Goal: Task Accomplishment & Management: Use online tool/utility

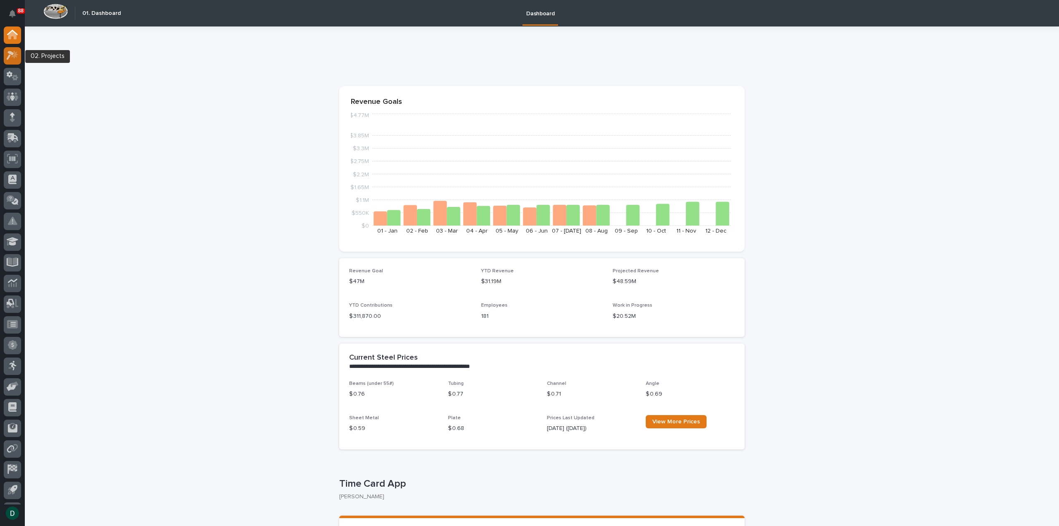
click at [14, 57] on icon at bounding box center [14, 54] width 7 height 8
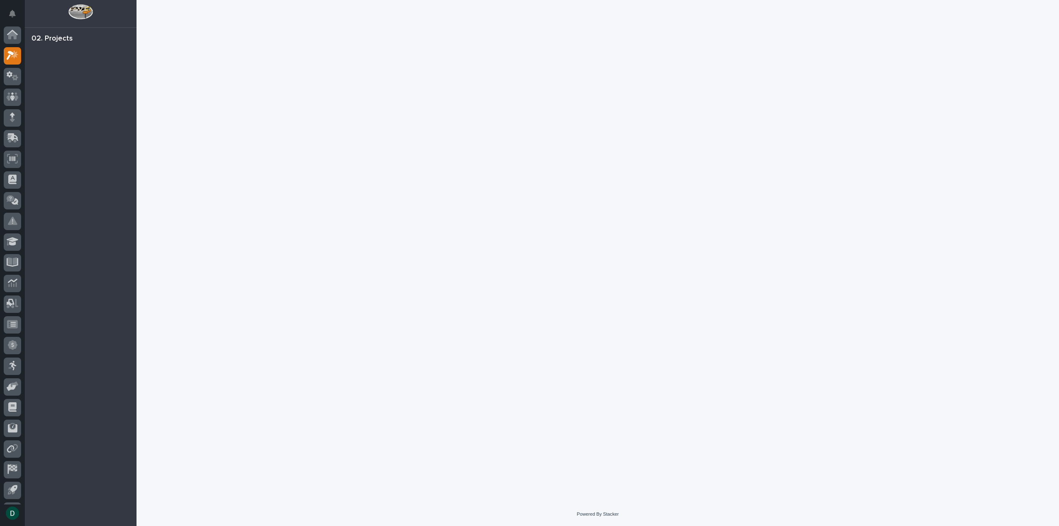
scroll to position [18, 0]
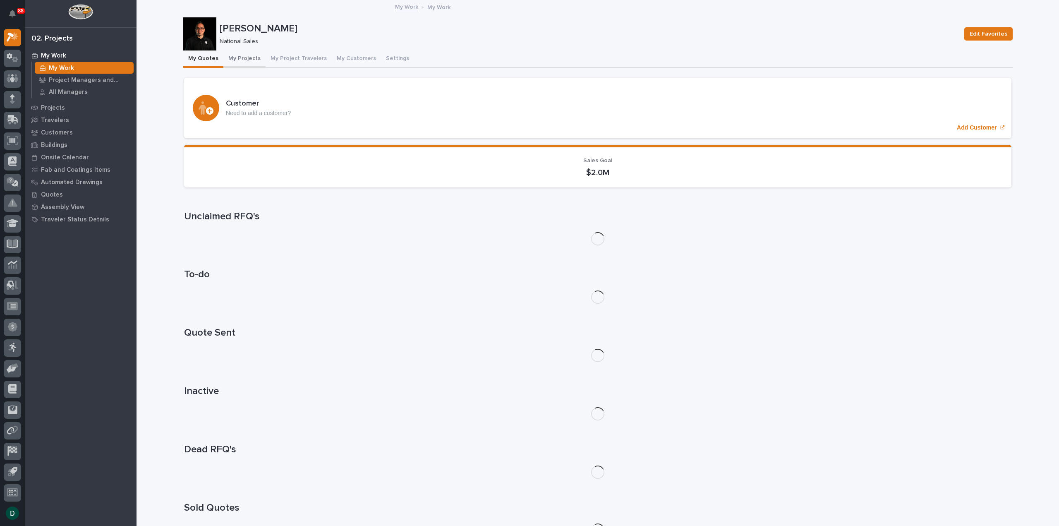
click at [240, 58] on button "My Projects" at bounding box center [244, 58] width 42 height 17
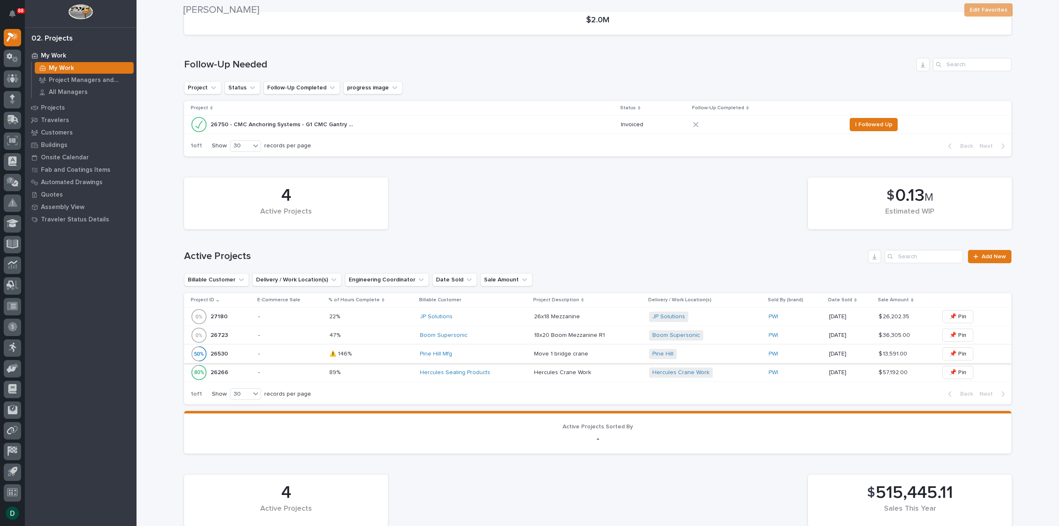
scroll to position [166, 0]
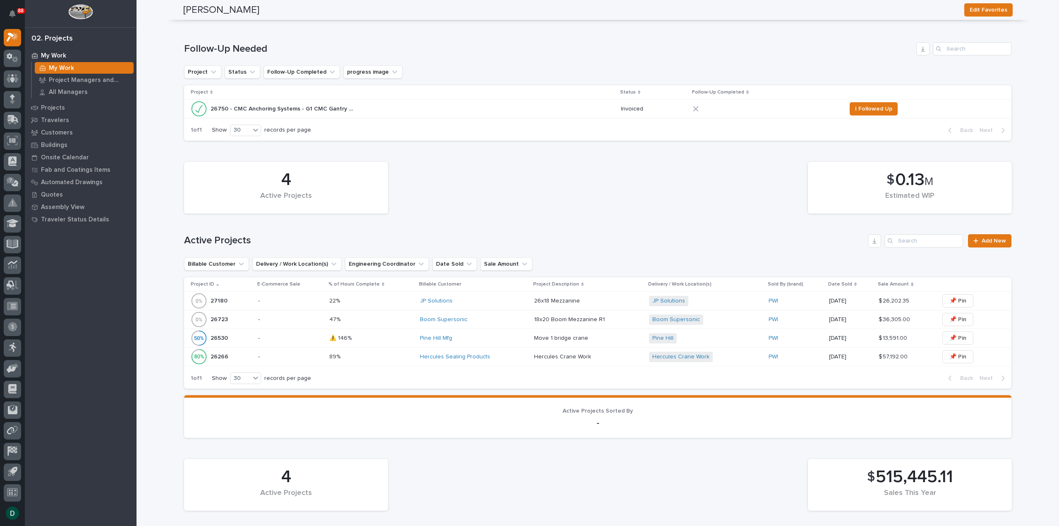
click at [296, 356] on p "-" at bounding box center [290, 356] width 65 height 7
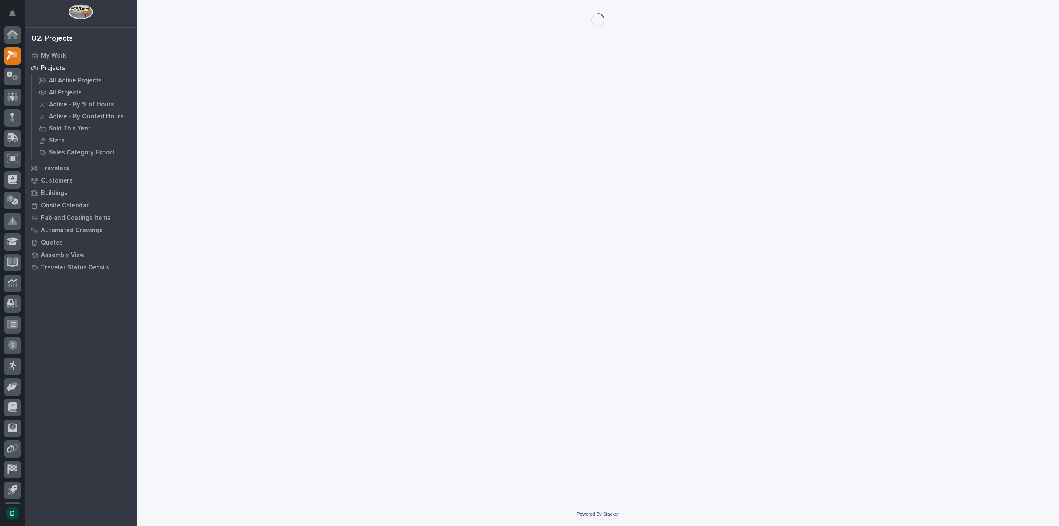
scroll to position [18, 0]
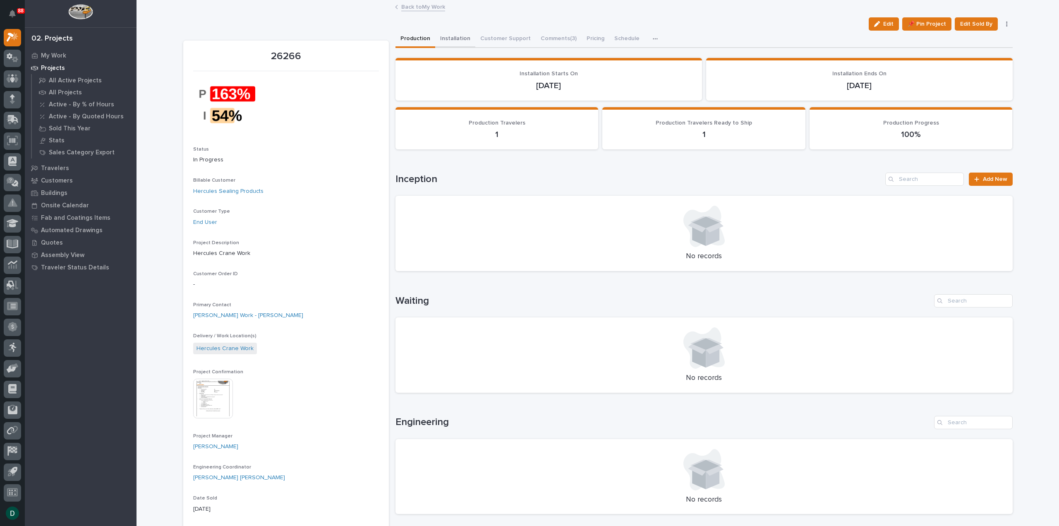
click at [451, 37] on button "Installation" at bounding box center [455, 39] width 40 height 17
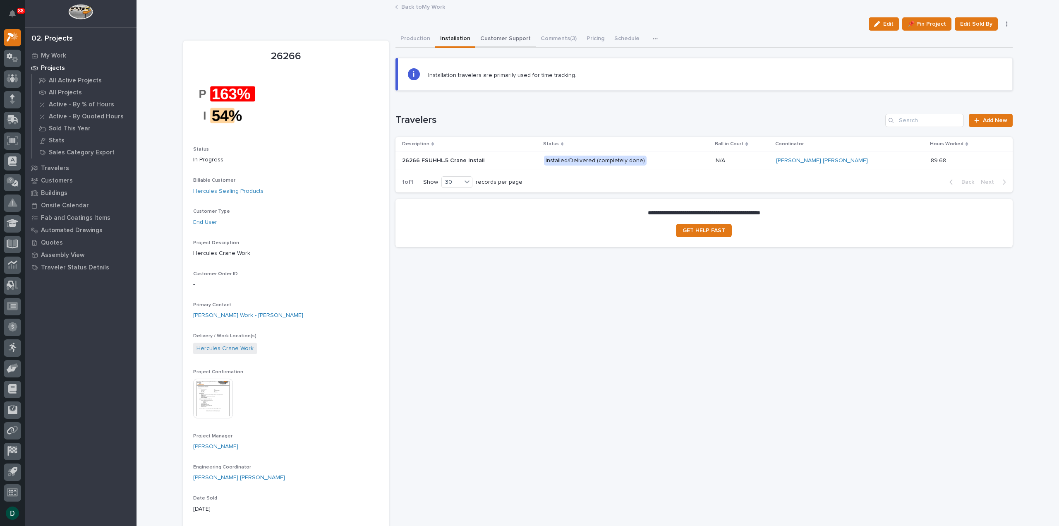
click at [502, 37] on button "Customer Support" at bounding box center [506, 39] width 60 height 17
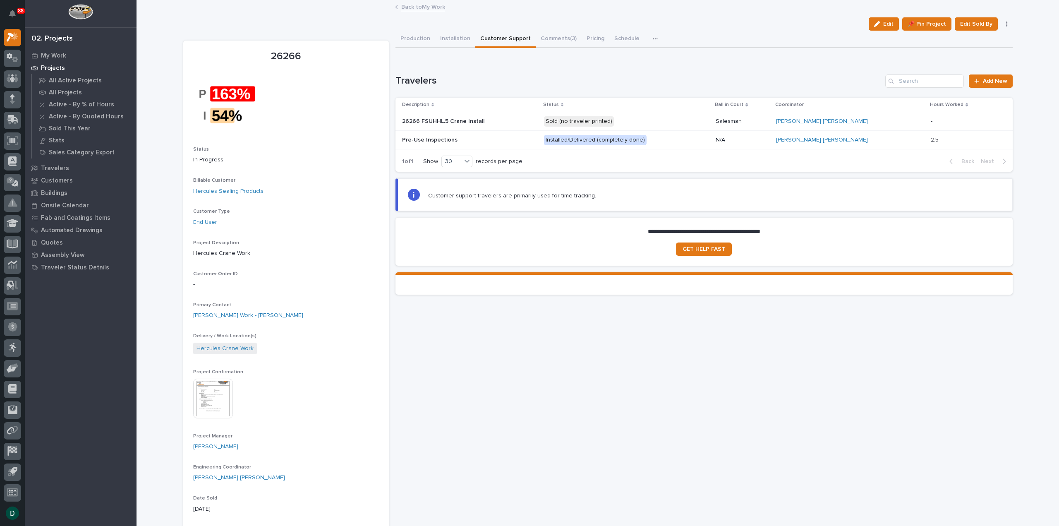
click at [515, 123] on p at bounding box center [469, 121] width 135 height 7
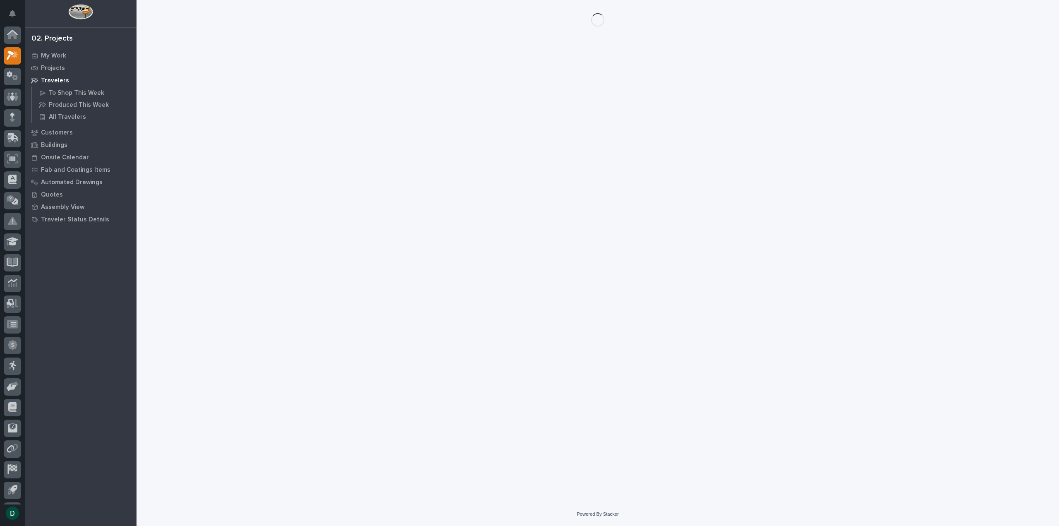
scroll to position [18, 0]
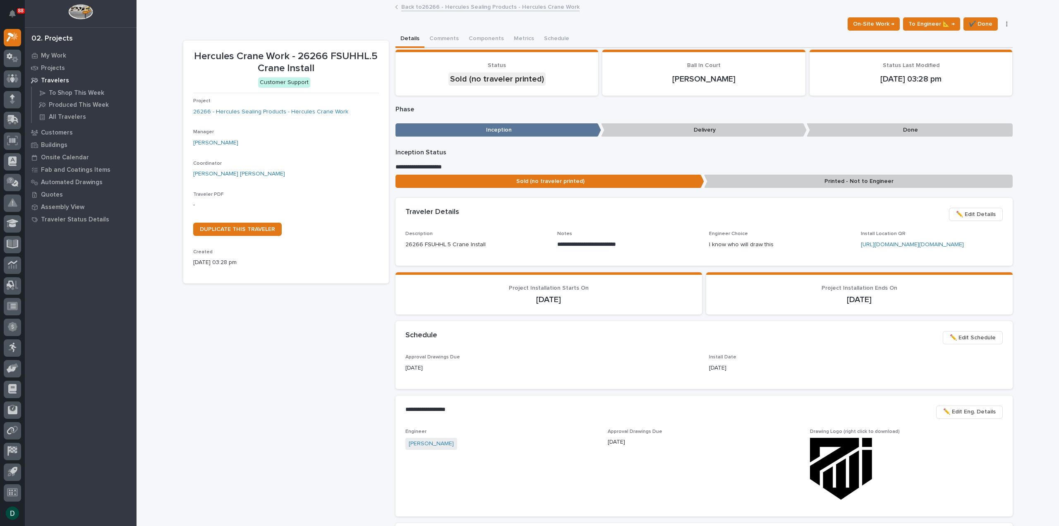
click at [899, 129] on p "Done" at bounding box center [910, 130] width 206 height 14
click at [642, 125] on p "Delivery" at bounding box center [704, 130] width 206 height 14
click at [746, 131] on p "Delivery" at bounding box center [704, 130] width 206 height 14
click at [974, 24] on span "✔️ Done" at bounding box center [981, 24] width 24 height 10
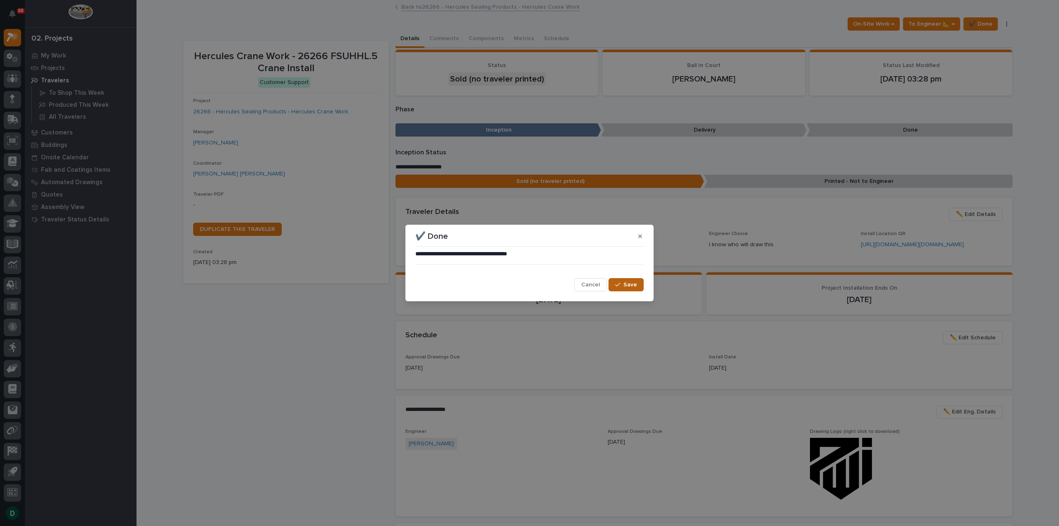
click at [639, 286] on button "Save" at bounding box center [626, 284] width 35 height 13
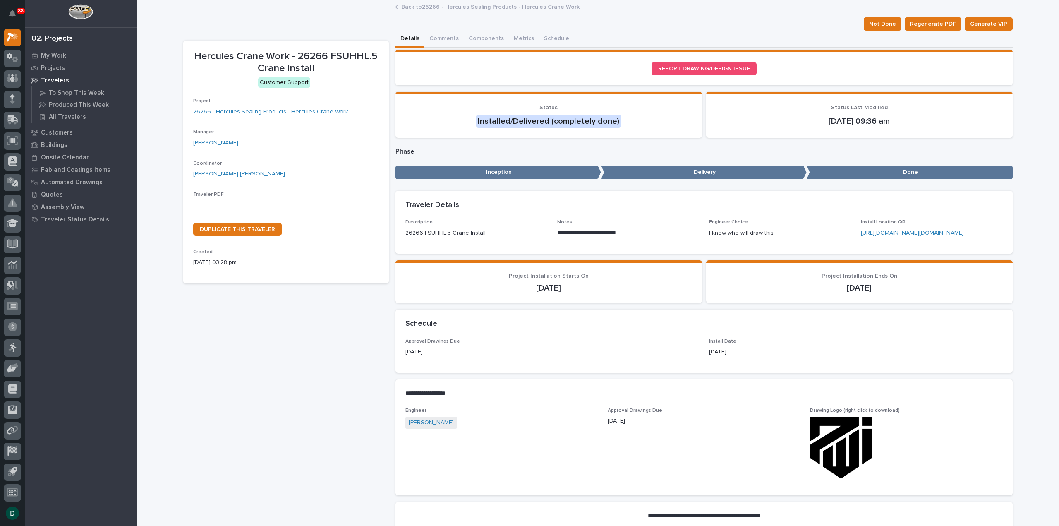
click at [431, 7] on link "Back to 26266 - Hercules Sealing Products - Hercules Crane Work" at bounding box center [490, 7] width 178 height 10
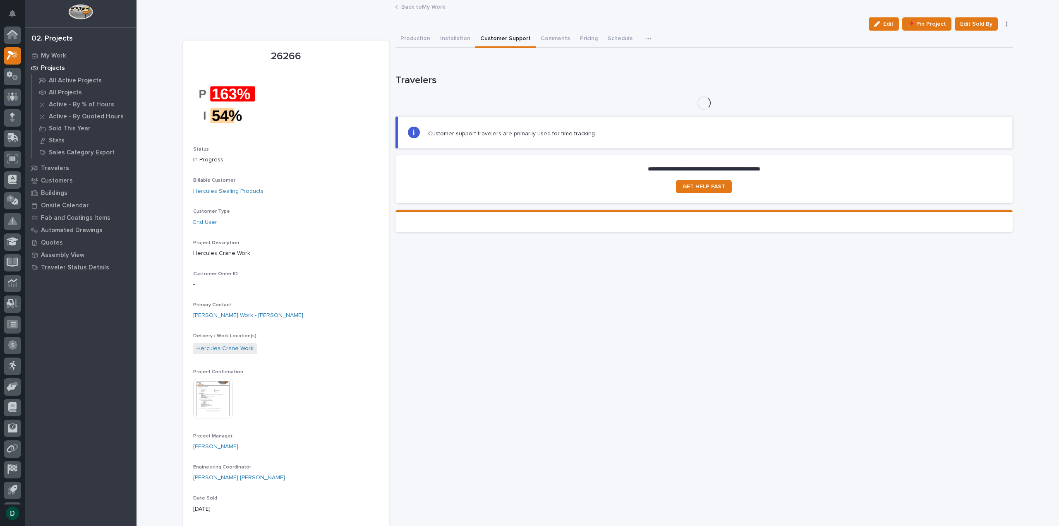
scroll to position [18, 0]
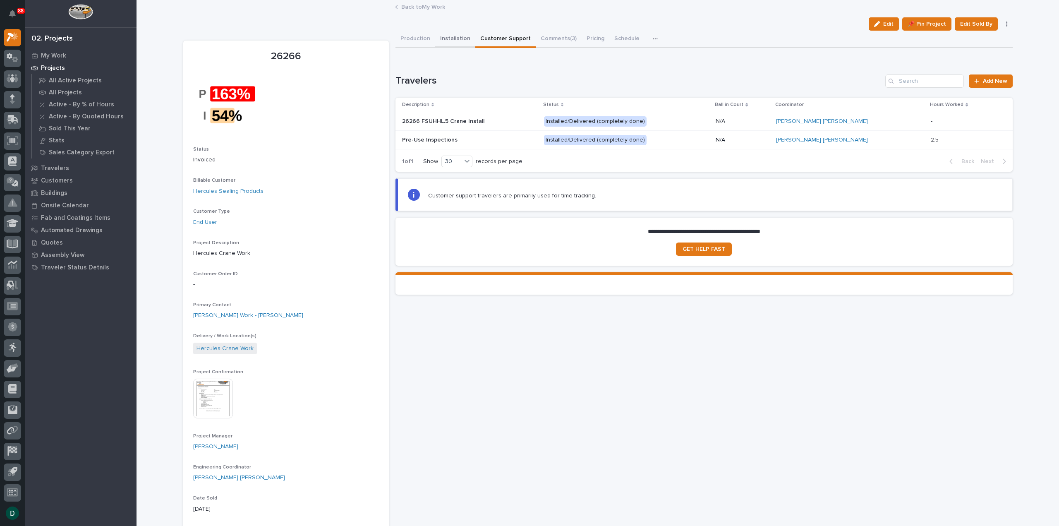
click at [457, 41] on button "Installation" at bounding box center [455, 39] width 40 height 17
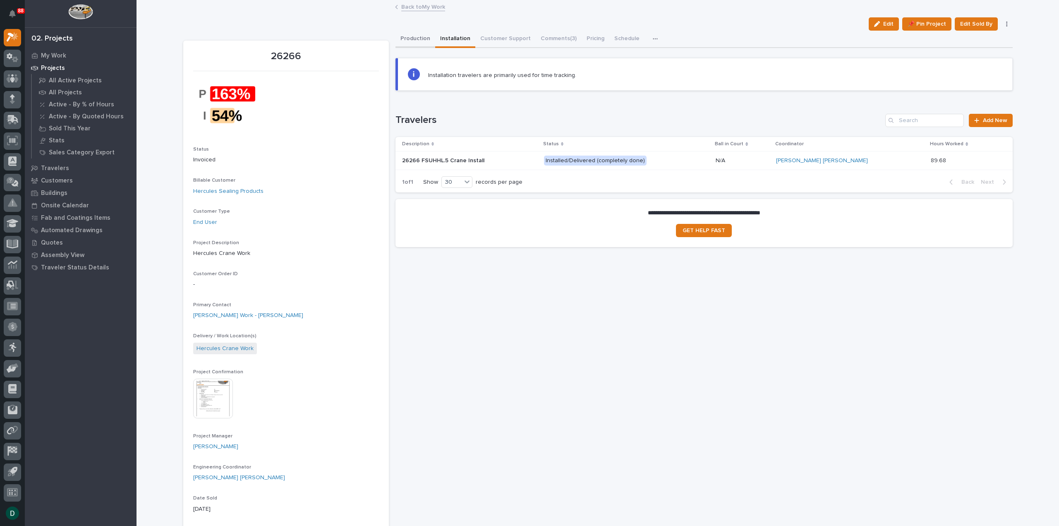
click at [413, 40] on button "Production" at bounding box center [416, 39] width 40 height 17
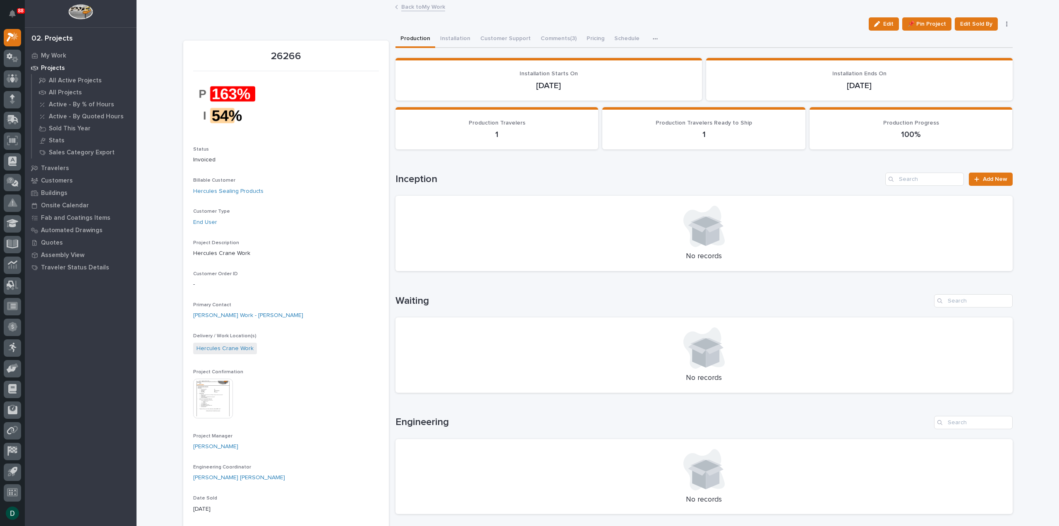
click at [425, 5] on link "Back to My Work" at bounding box center [423, 7] width 44 height 10
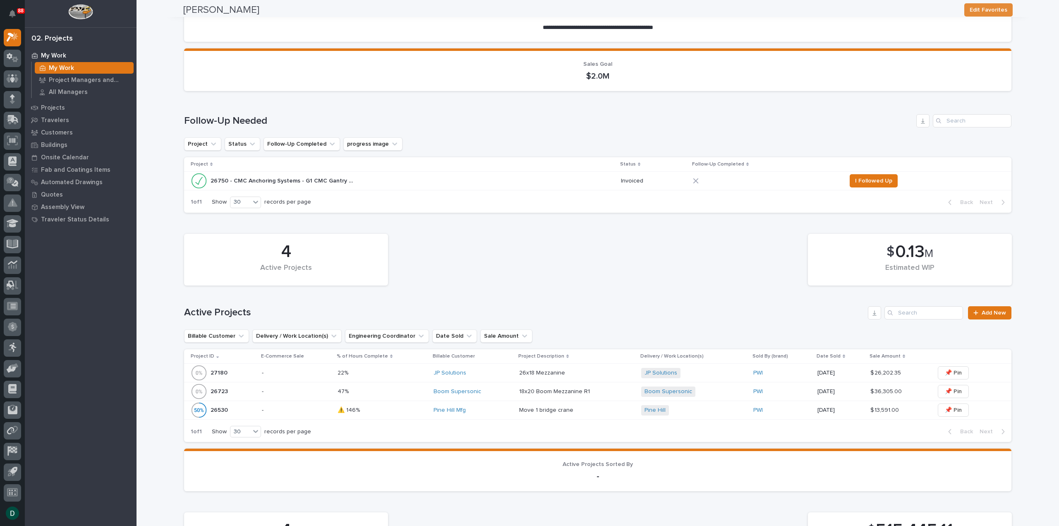
scroll to position [124, 0]
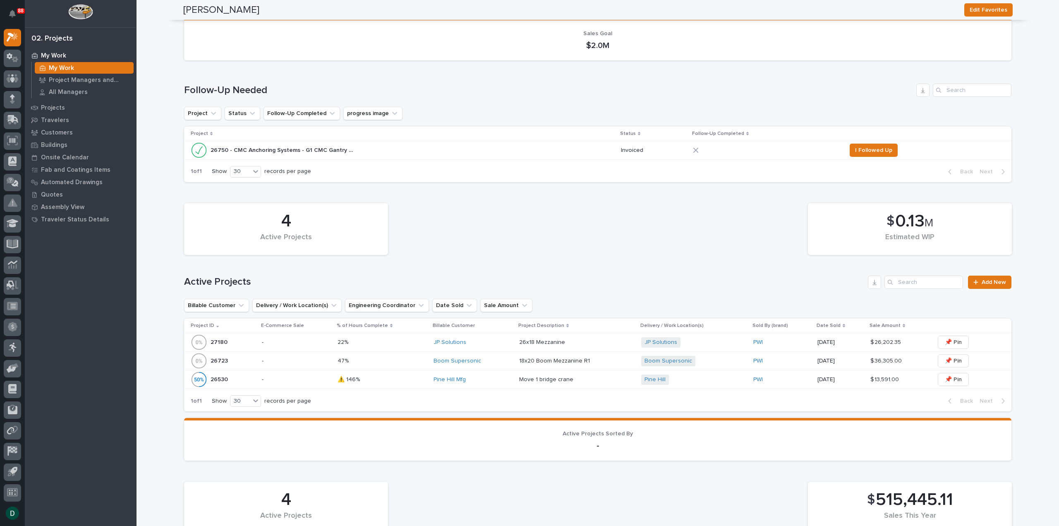
click at [307, 380] on p "-" at bounding box center [296, 379] width 69 height 7
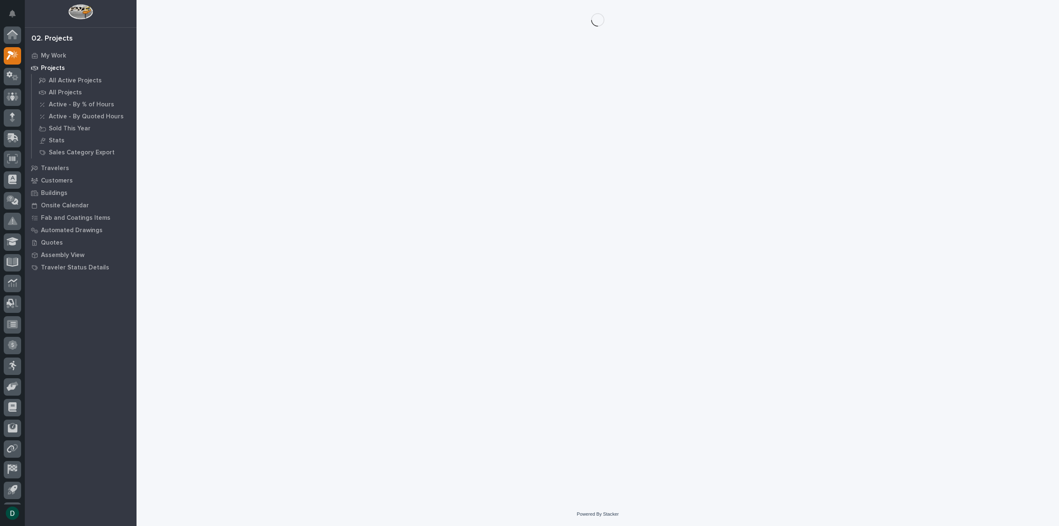
scroll to position [18, 0]
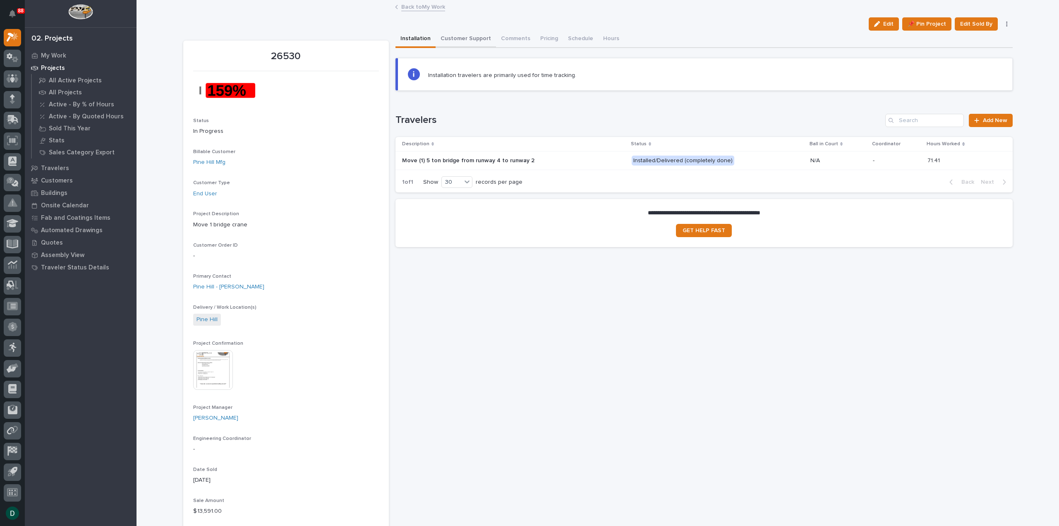
click at [470, 39] on button "Customer Support" at bounding box center [466, 39] width 60 height 17
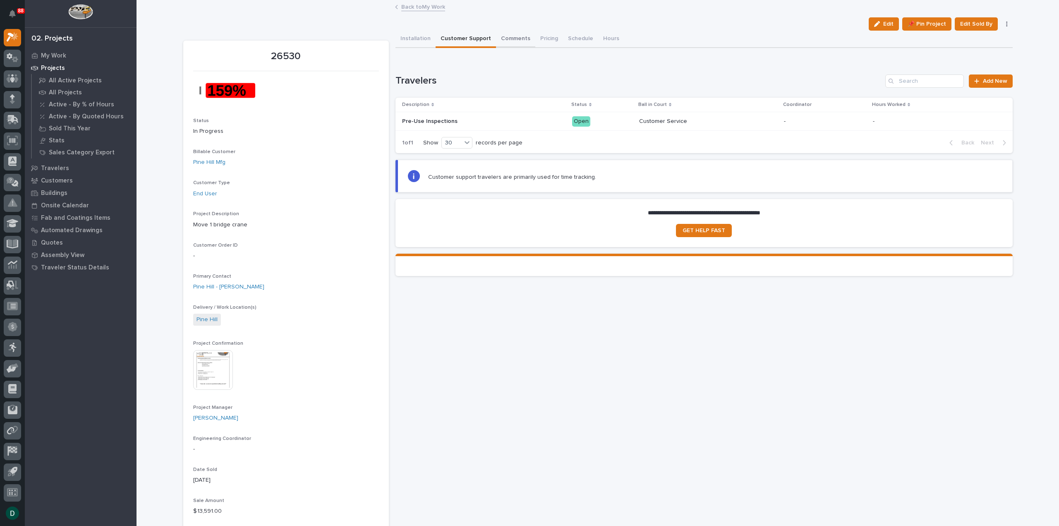
click at [508, 36] on button "Comments" at bounding box center [515, 39] width 39 height 17
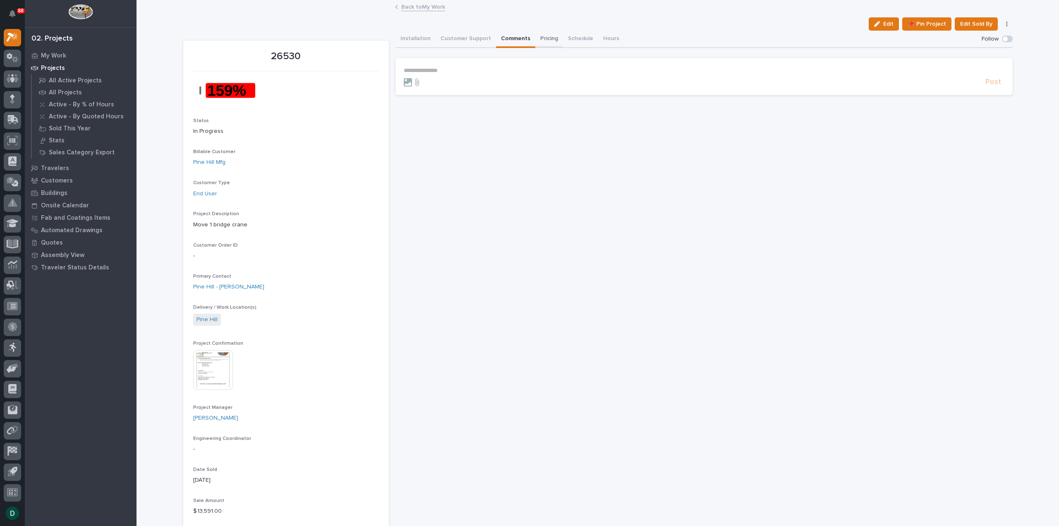
click at [543, 37] on button "Pricing" at bounding box center [550, 39] width 28 height 17
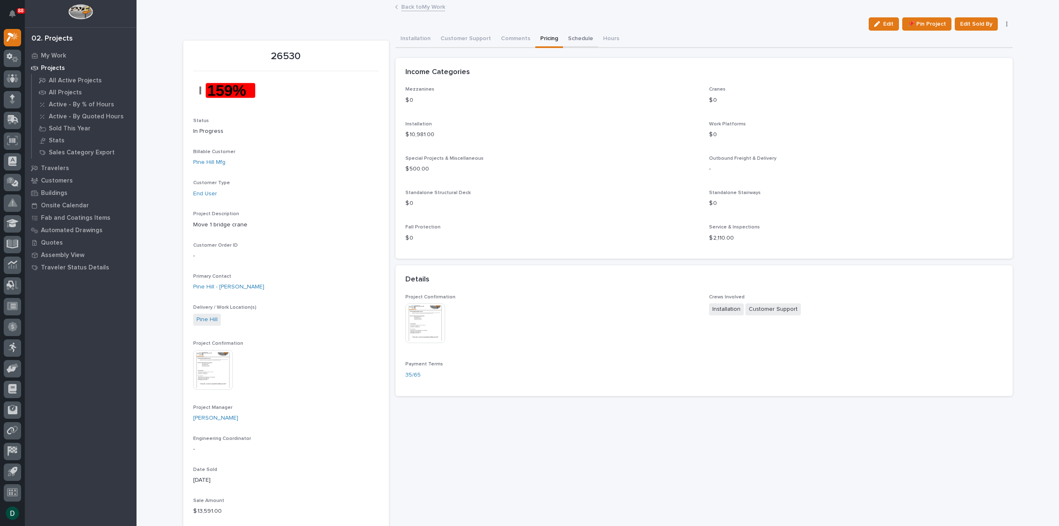
click at [572, 36] on button "Schedule" at bounding box center [580, 39] width 35 height 17
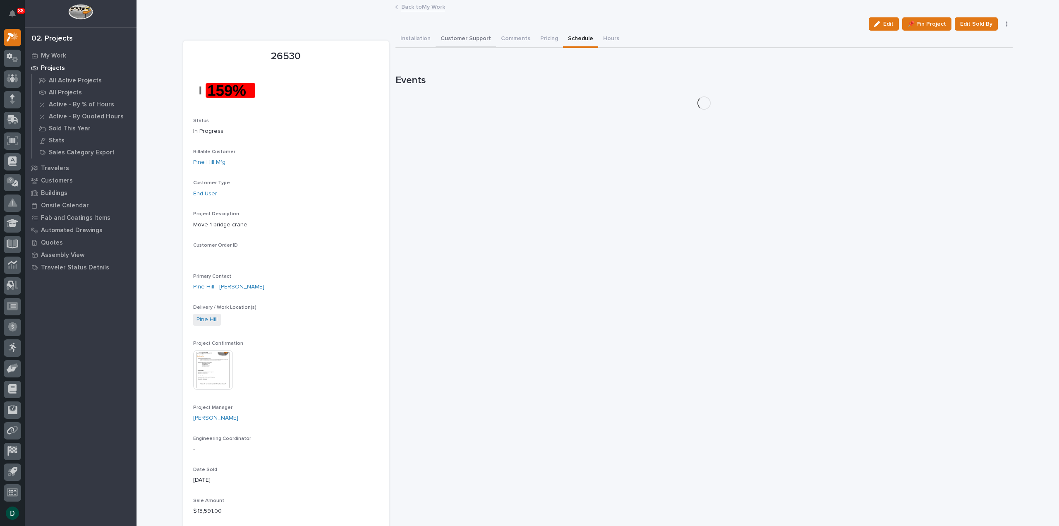
click at [475, 37] on button "Customer Support" at bounding box center [466, 39] width 60 height 17
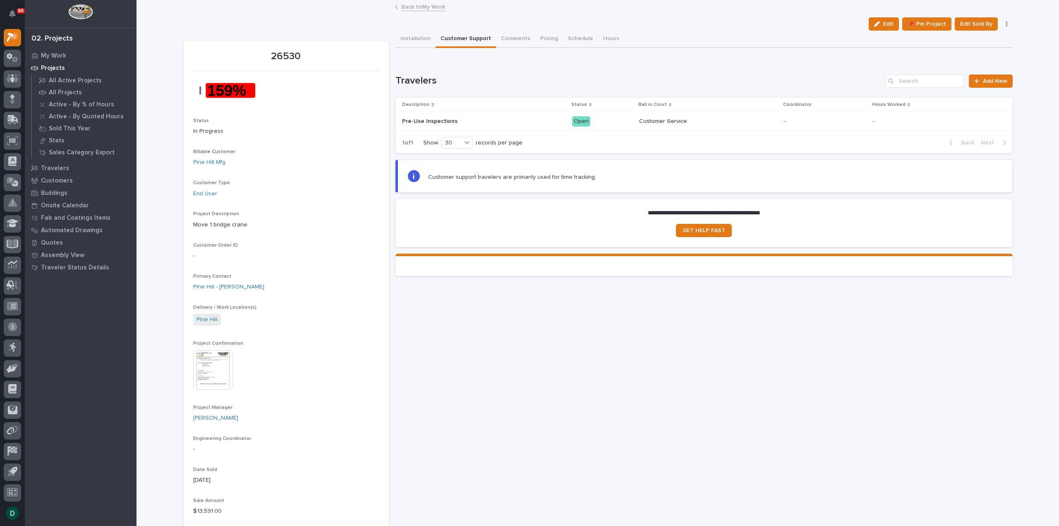
click at [514, 118] on p at bounding box center [474, 121] width 145 height 7
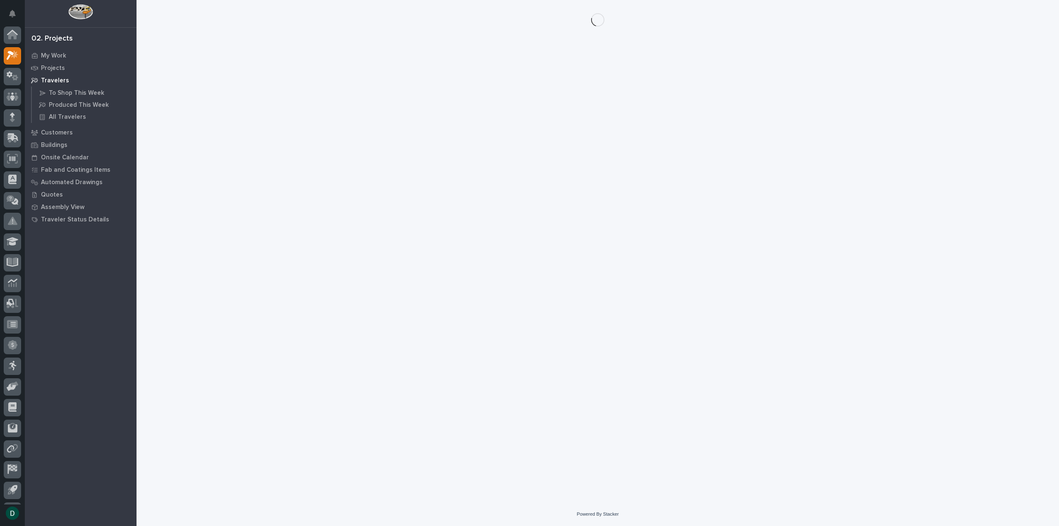
scroll to position [18, 0]
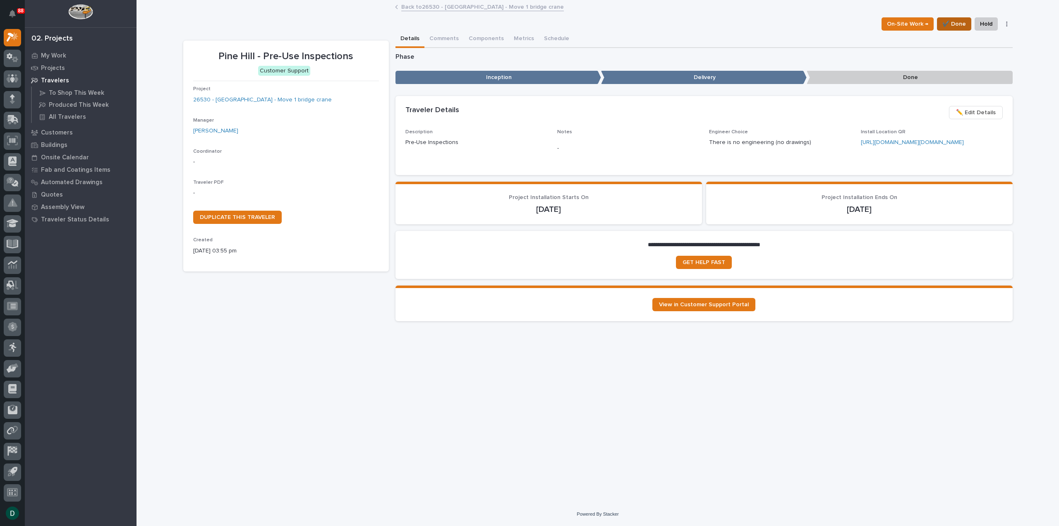
click at [957, 22] on span "✔️ Done" at bounding box center [955, 24] width 24 height 10
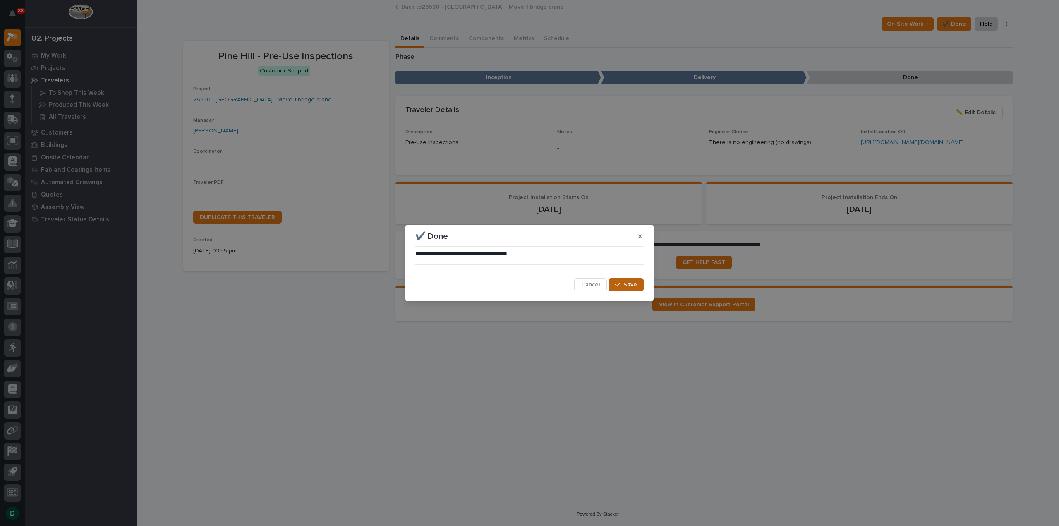
click at [627, 286] on span "Save" at bounding box center [631, 284] width 14 height 7
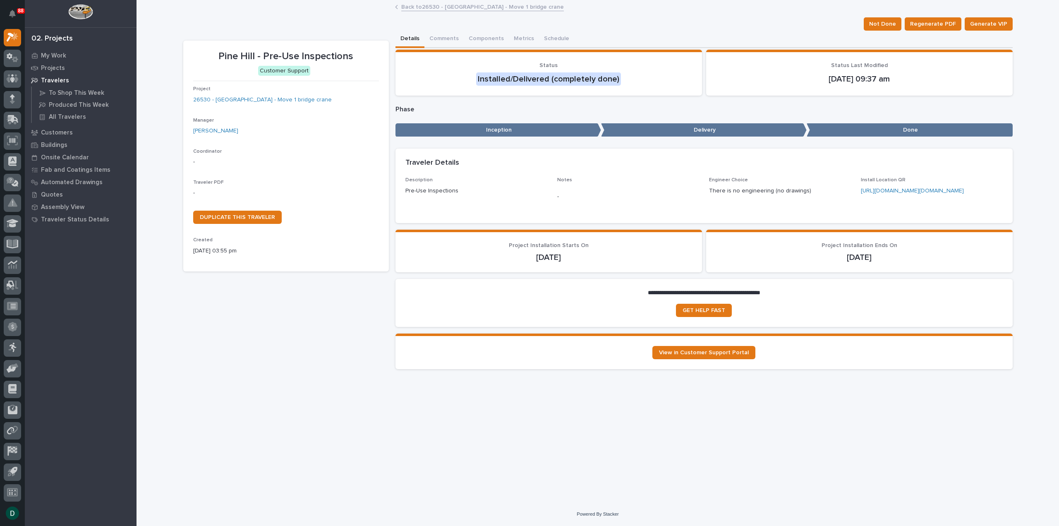
click at [455, 4] on link "Back to 26530 - Pine Hill Mfg - Move 1 bridge crane" at bounding box center [482, 7] width 163 height 10
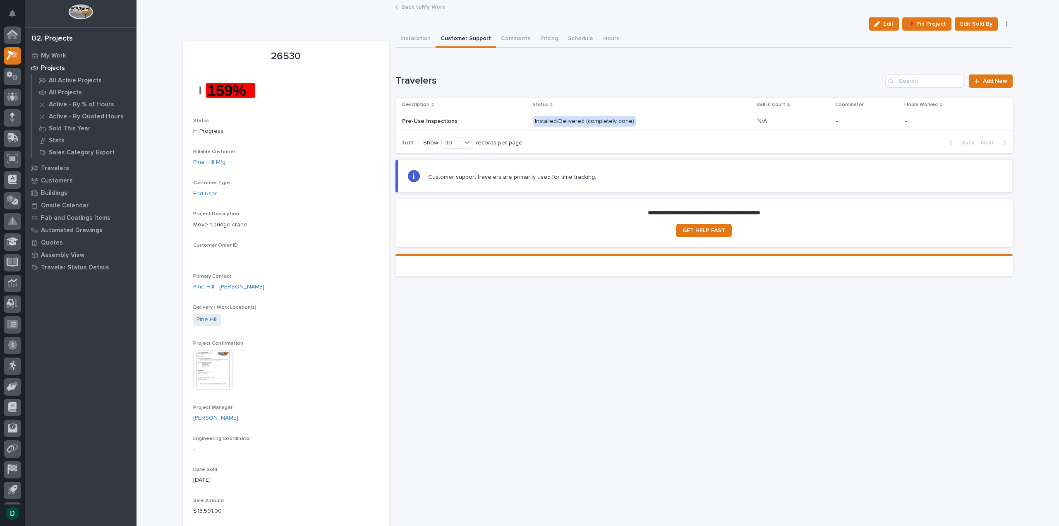
scroll to position [18, 0]
click at [418, 6] on link "Back to My Work" at bounding box center [423, 7] width 44 height 10
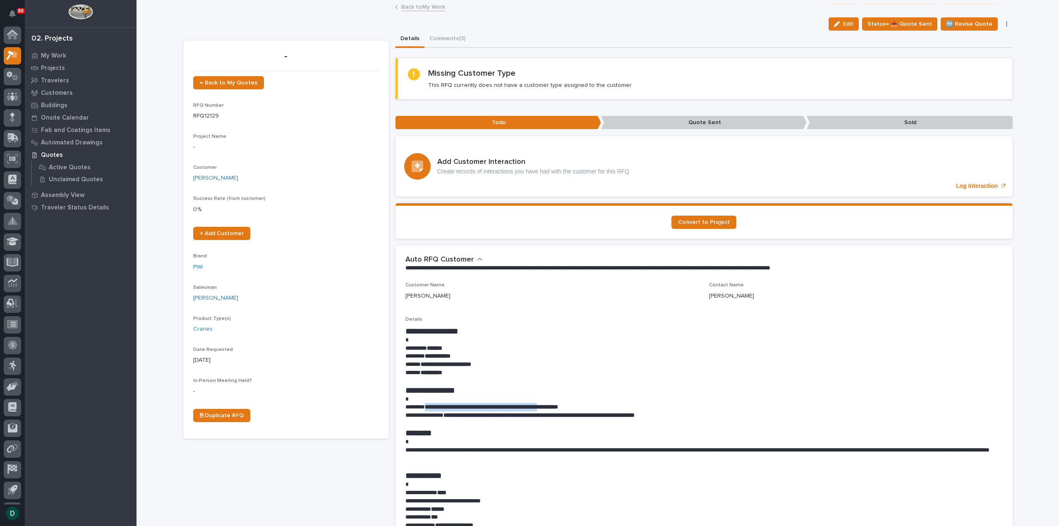
scroll to position [18, 0]
click at [915, 21] on span "Status→ 📤 Quote Sent" at bounding box center [900, 24] width 65 height 10
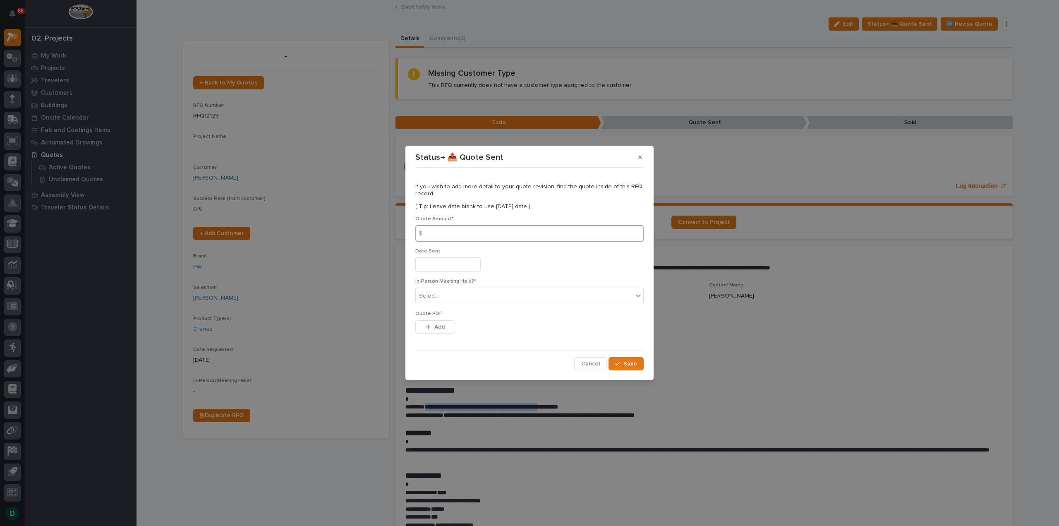
click at [458, 237] on input at bounding box center [530, 233] width 228 height 17
click at [460, 236] on input at bounding box center [530, 233] width 228 height 17
type input "301788"
click at [456, 263] on input "text" at bounding box center [448, 264] width 65 height 14
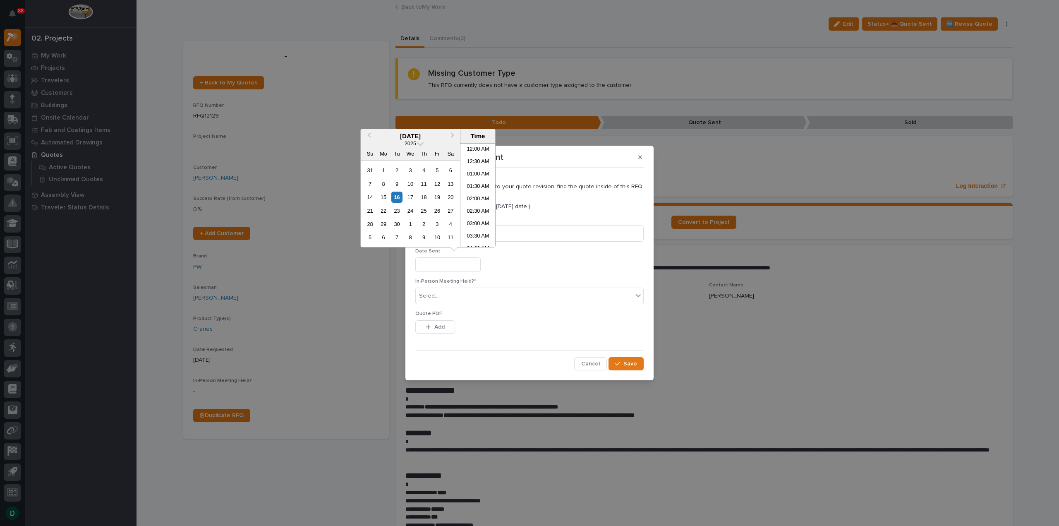
scroll to position [190, 0]
click at [399, 195] on div "16" at bounding box center [397, 197] width 11 height 11
type input "**********"
click at [469, 298] on div "Select..." at bounding box center [524, 296] width 217 height 14
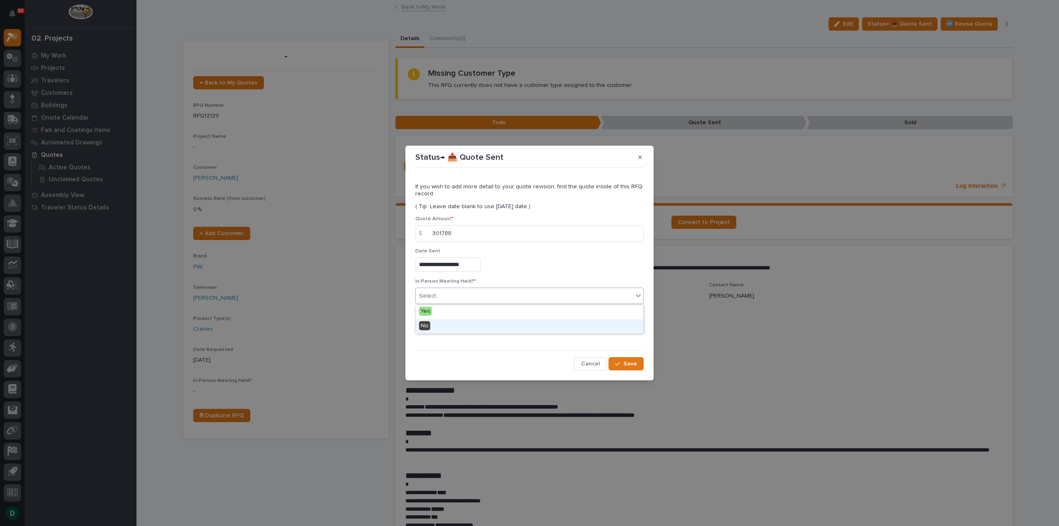
click at [453, 325] on div "No" at bounding box center [530, 326] width 228 height 14
click at [445, 327] on button "Add" at bounding box center [436, 326] width 40 height 13
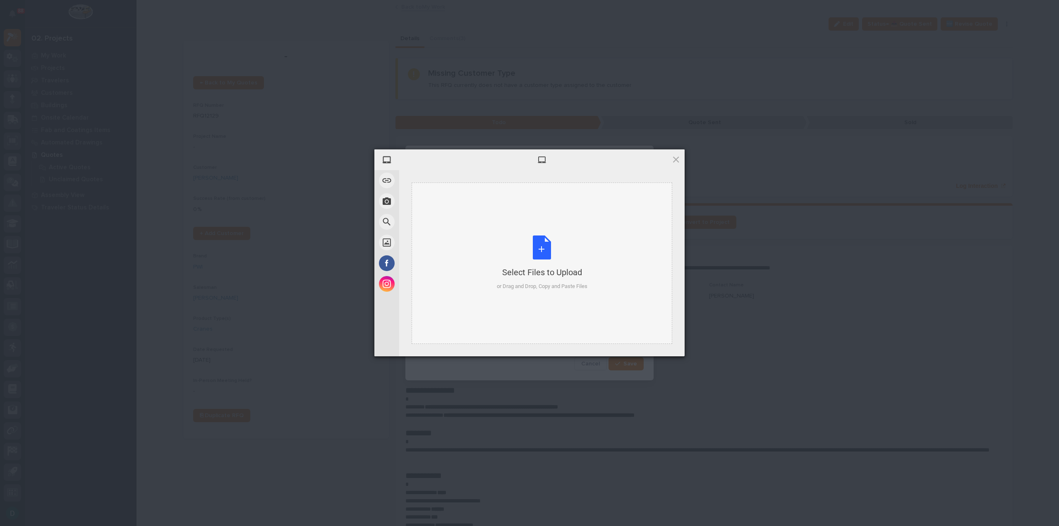
click at [542, 255] on div "Select Files to Upload or Drag and Drop, Copy and Paste Files" at bounding box center [542, 262] width 91 height 55
click at [659, 343] on span "Upload 1" at bounding box center [660, 345] width 16 height 6
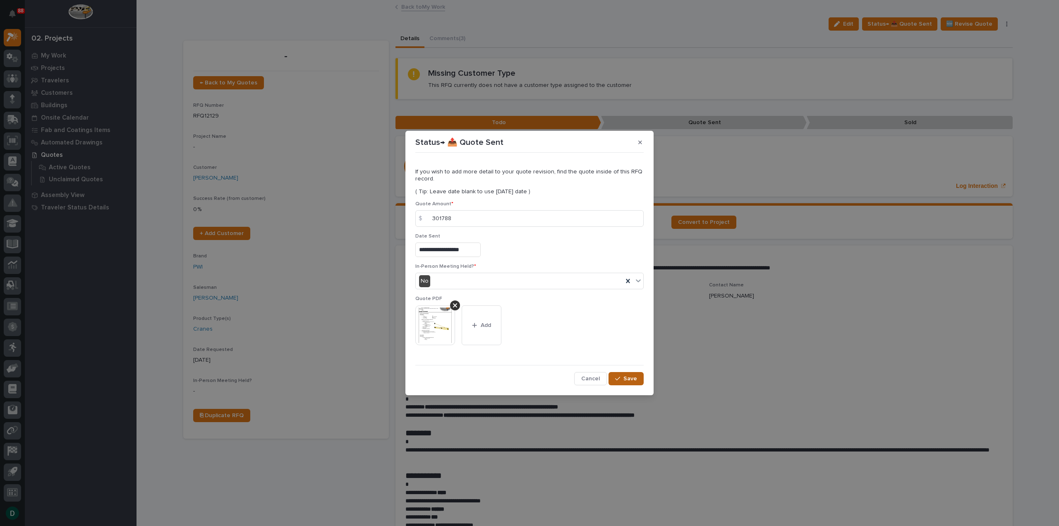
click at [620, 376] on icon "button" at bounding box center [617, 379] width 5 height 6
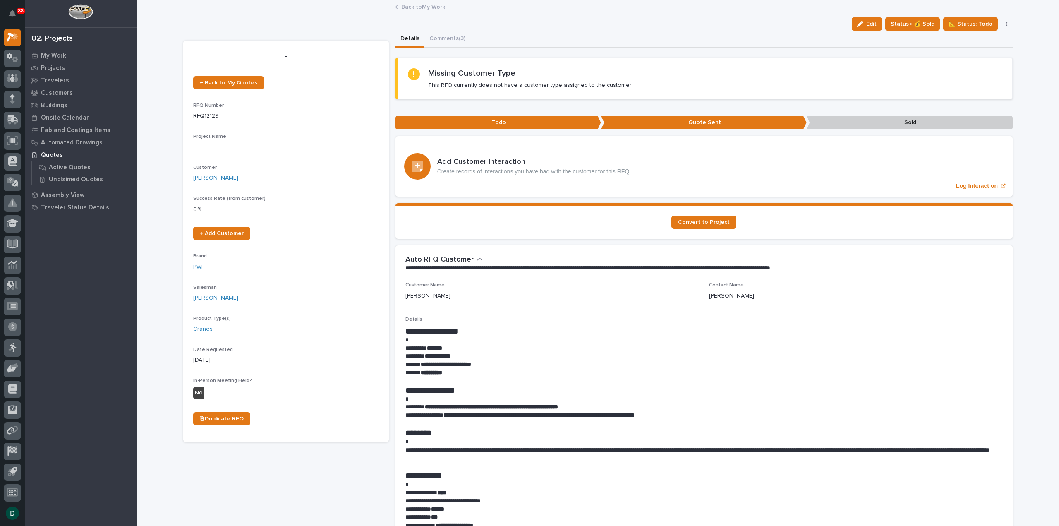
click at [409, 7] on link "Back to My Work" at bounding box center [423, 7] width 44 height 10
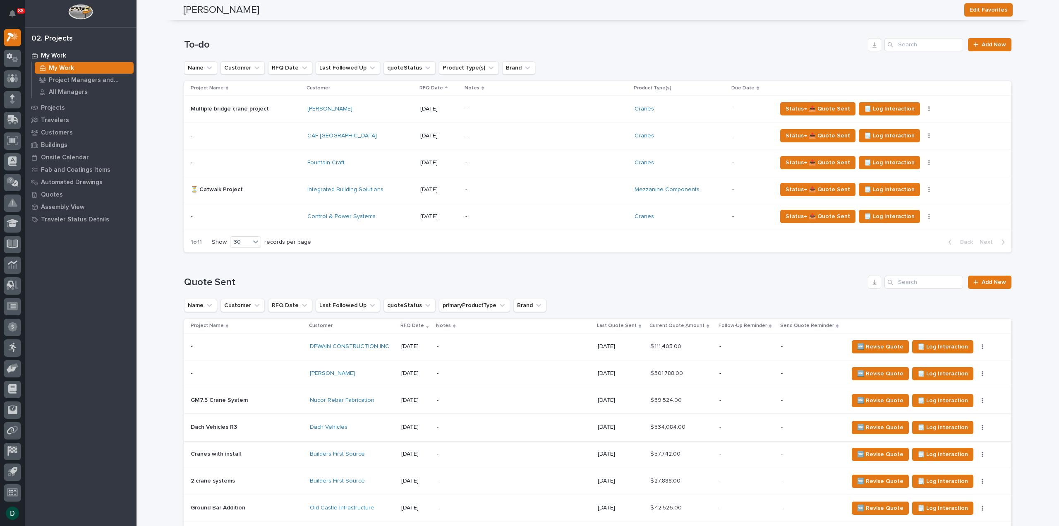
scroll to position [786, 0]
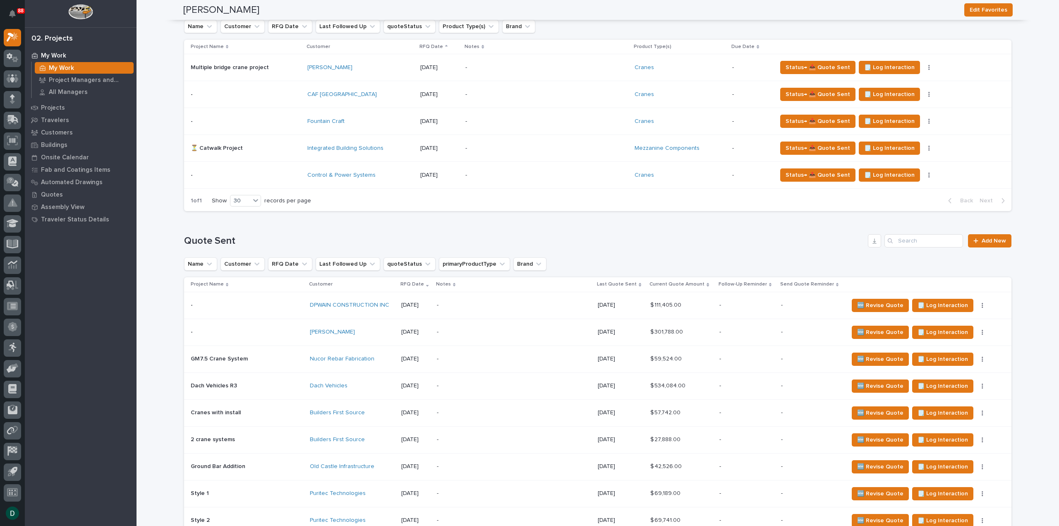
click at [292, 409] on p at bounding box center [247, 412] width 113 height 7
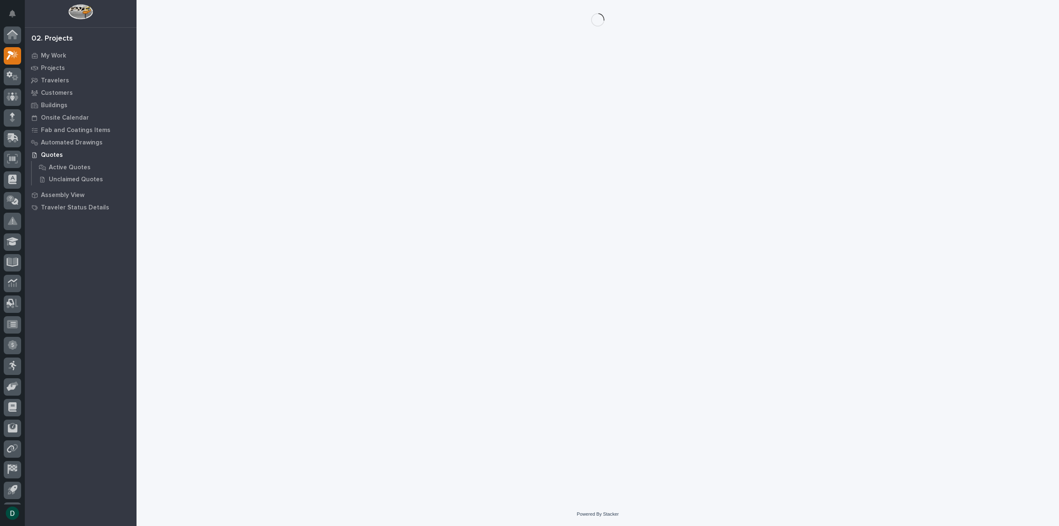
scroll to position [18, 0]
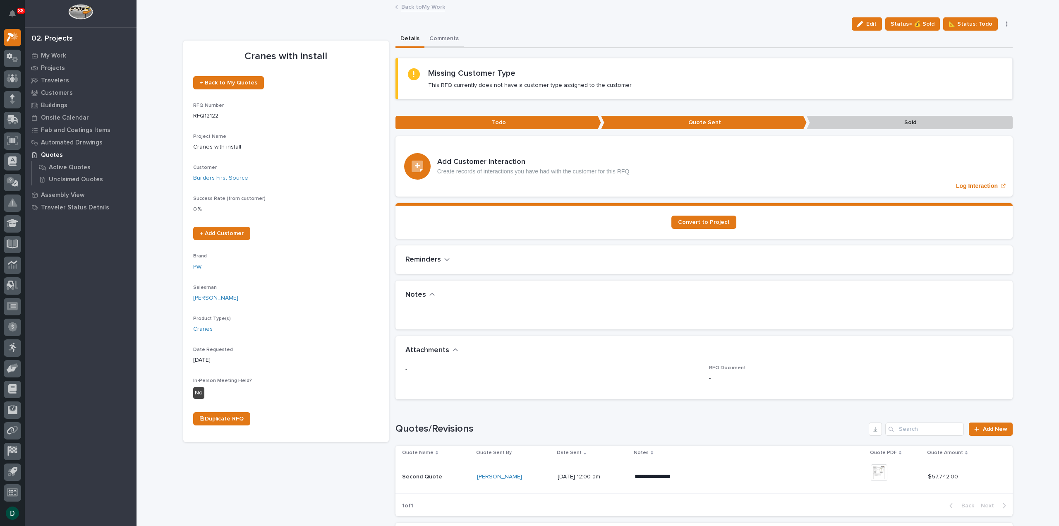
click at [447, 38] on button "Comments" at bounding box center [444, 39] width 39 height 17
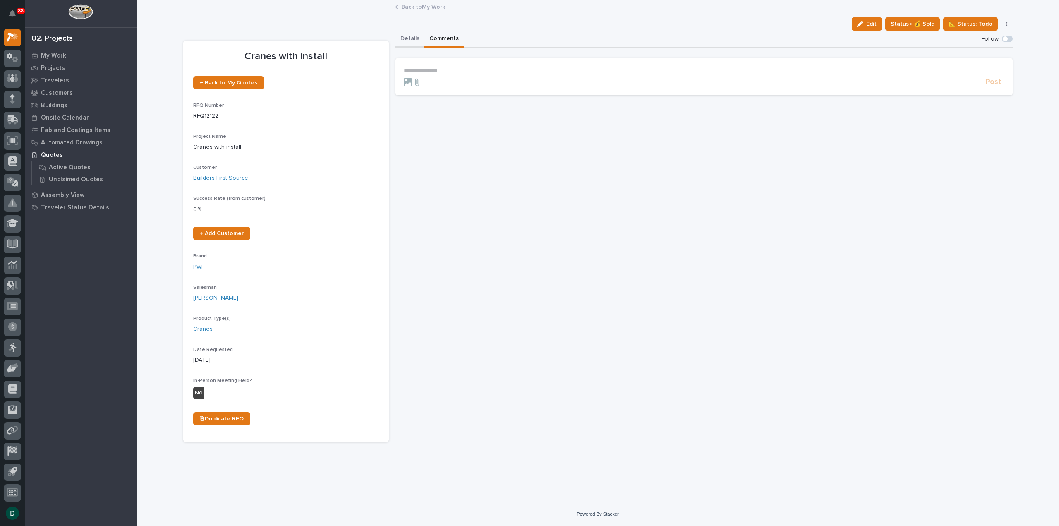
click at [414, 38] on button "Details" at bounding box center [410, 39] width 29 height 17
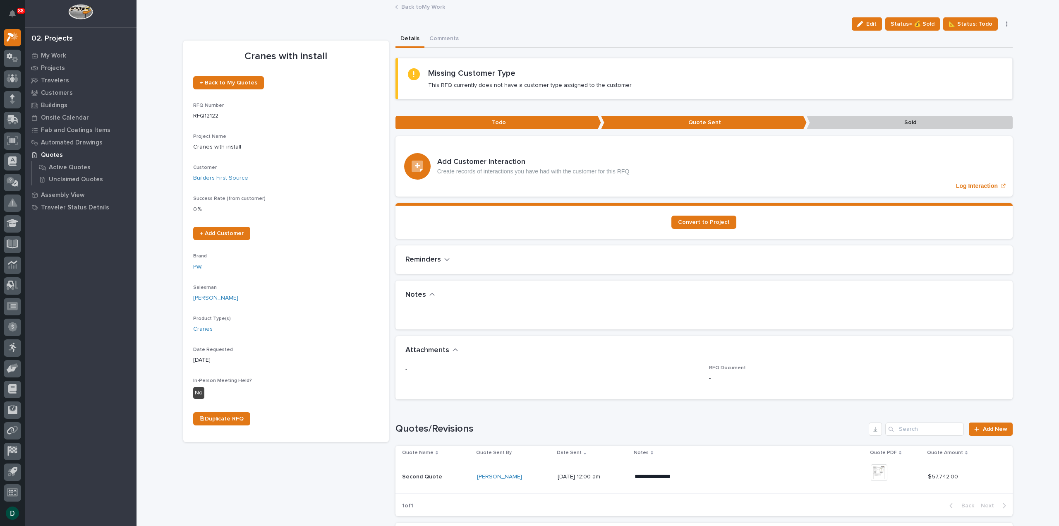
click at [424, 2] on link "Back to My Work" at bounding box center [423, 7] width 44 height 10
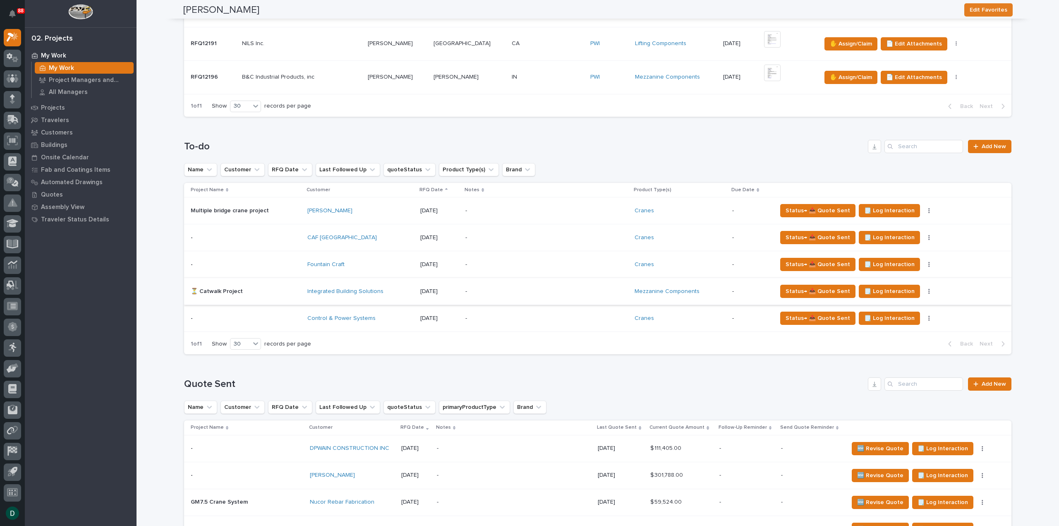
scroll to position [662, 0]
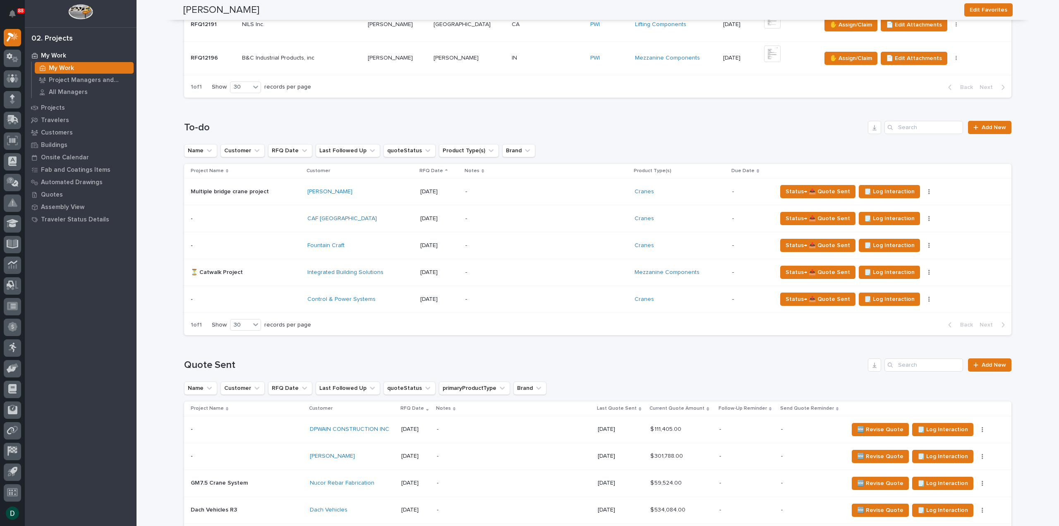
click at [294, 219] on p at bounding box center [246, 218] width 110 height 7
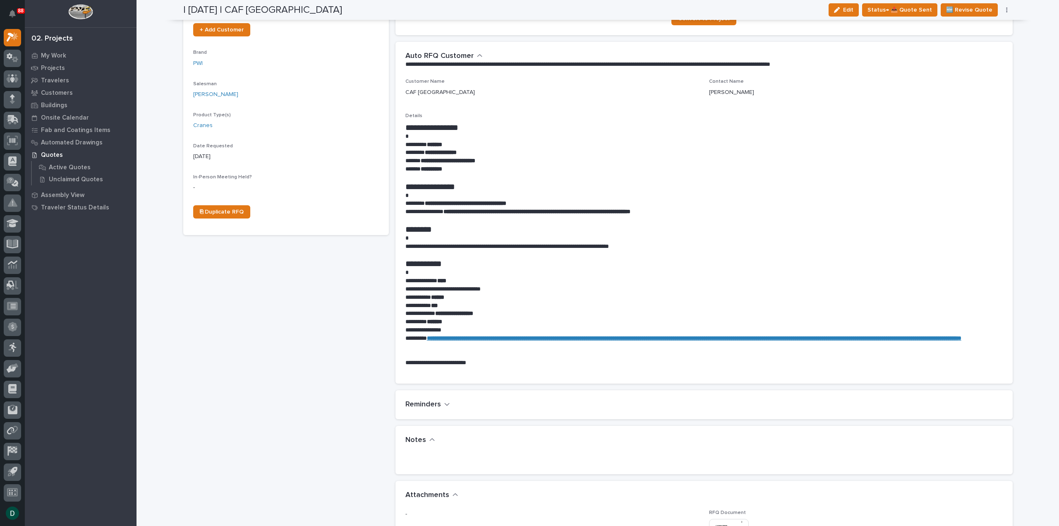
scroll to position [207, 0]
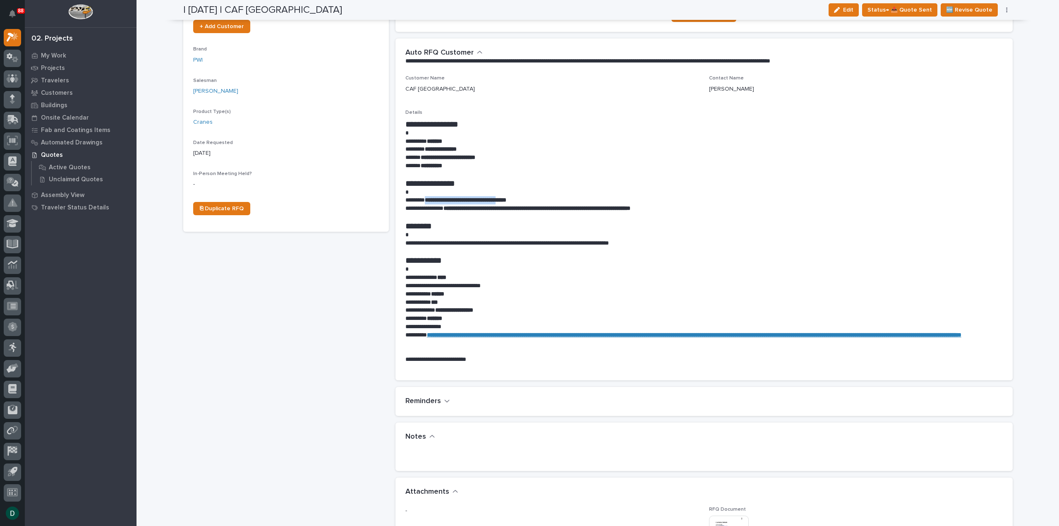
drag, startPoint x: 523, startPoint y: 198, endPoint x: 425, endPoint y: 201, distance: 97.3
click at [425, 201] on p "**********" at bounding box center [705, 200] width 598 height 8
copy strong "**********"
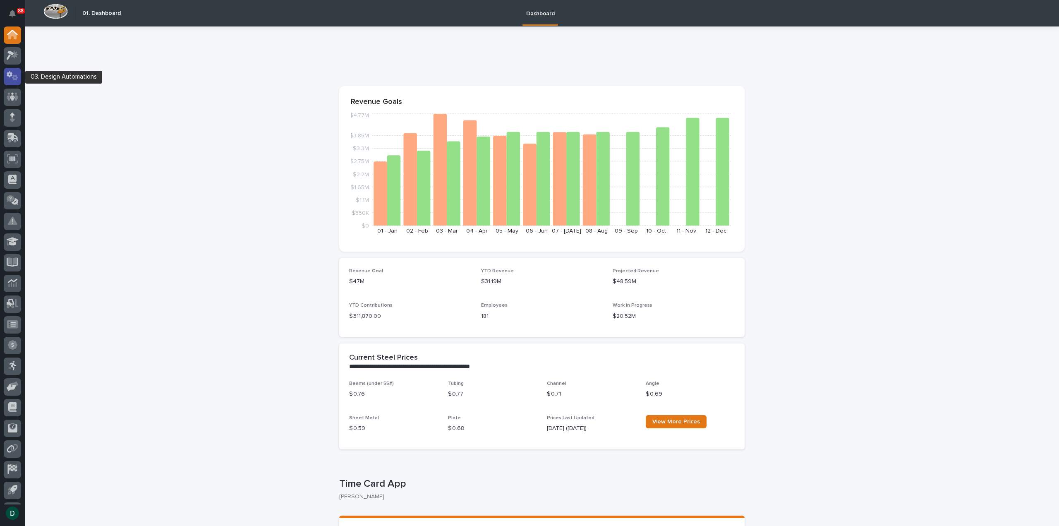
click at [14, 79] on icon at bounding box center [15, 78] width 6 height 6
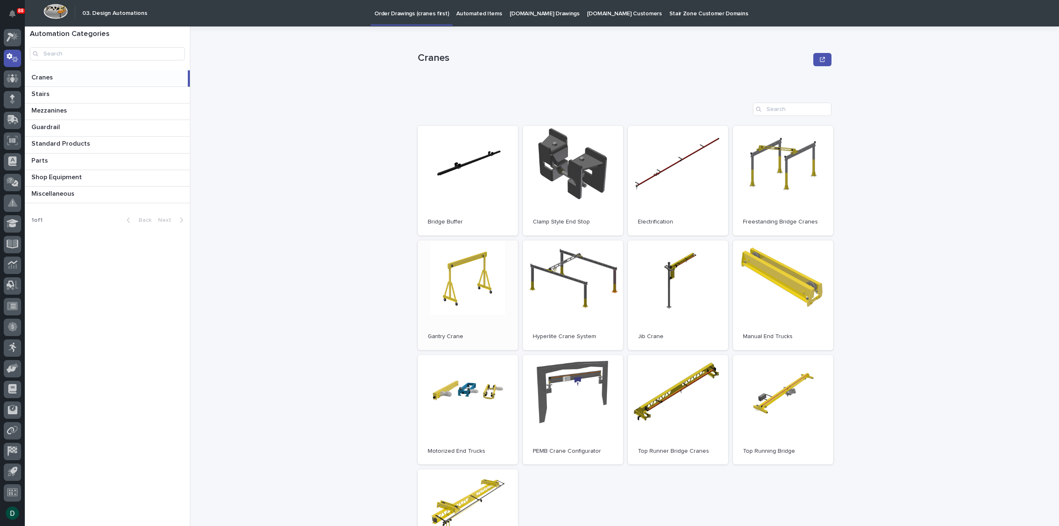
click at [464, 298] on link "Open" at bounding box center [468, 295] width 100 height 110
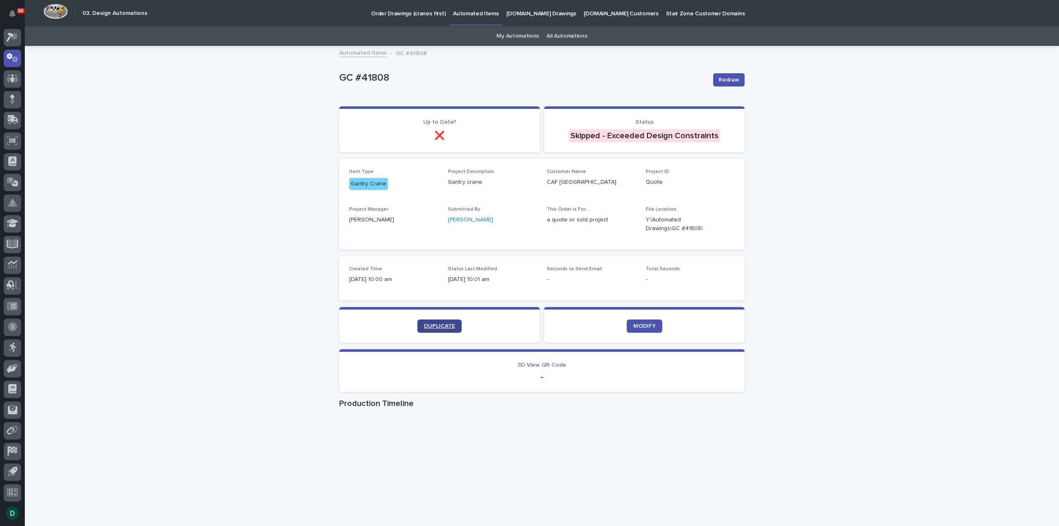
click at [442, 328] on span "DUPLICATE" at bounding box center [439, 326] width 31 height 6
